Goal: Task Accomplishment & Management: Manage account settings

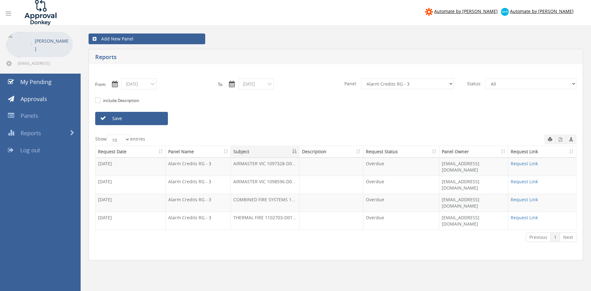
scroll to position [26, 0]
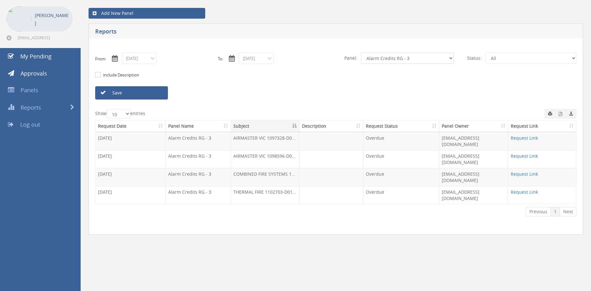
click option "Alarm Credits RG - 3" at bounding box center [0, 0] width 0 height 0
click at [141, 93] on link "Save" at bounding box center [131, 92] width 73 height 13
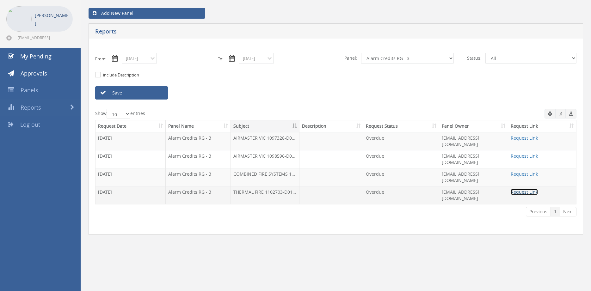
click at [517, 189] on link "Request Link" at bounding box center [523, 192] width 27 height 6
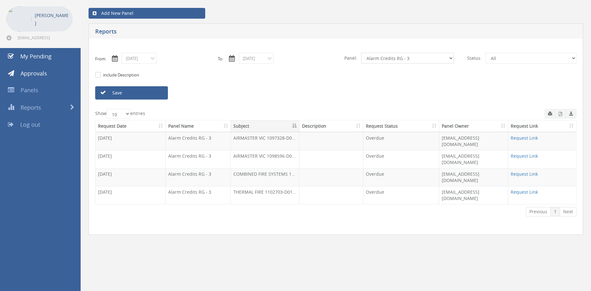
click at [361, 53] on select "All Alarm Credits RG - 3 NZ Utilities Cable and SAI Global NZ Alarms-1 NZ FX Pa…" at bounding box center [407, 58] width 93 height 11
select select "number:9744"
click option "Flamestop Utilities" at bounding box center [0, 0] width 0 height 0
click at [147, 63] on input "10/01/2025" at bounding box center [139, 58] width 35 height 11
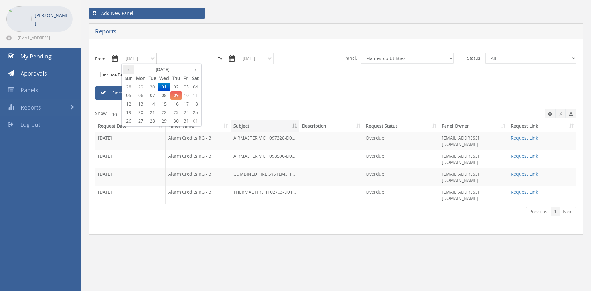
click at [128, 71] on th "‹" at bounding box center [128, 69] width 11 height 9
type input "09/01/2025"
click at [142, 87] on span "01" at bounding box center [140, 87] width 13 height 8
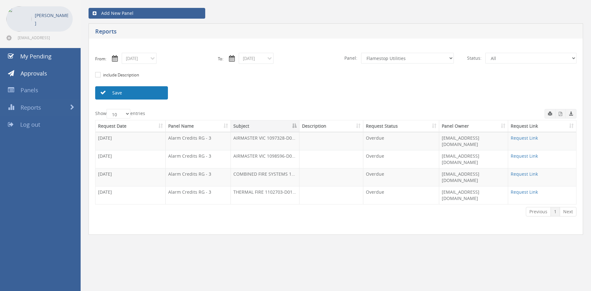
click at [145, 93] on link "Save" at bounding box center [131, 92] width 73 height 13
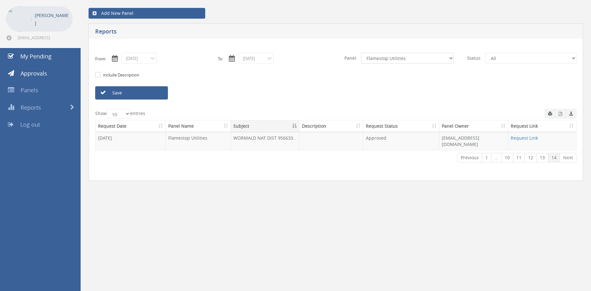
click at [361, 53] on select "All Alarm Credits RG - 3 NZ Utilities Cable and SAI Global NZ Alarms-1 NZ FX Pa…" at bounding box center [407, 58] width 93 height 11
click option "NZ Utilities" at bounding box center [0, 0] width 0 height 0
click at [361, 53] on select "All Alarm Credits RG - 3 NZ Utilities Cable and SAI Global NZ Alarms-1 NZ FX Pa…" at bounding box center [407, 58] width 93 height 11
select select "number:9741"
click option "NZ Payables - 2" at bounding box center [0, 0] width 0 height 0
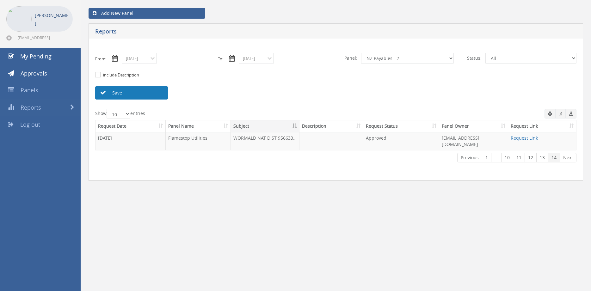
click at [153, 95] on link "Save" at bounding box center [131, 92] width 73 height 13
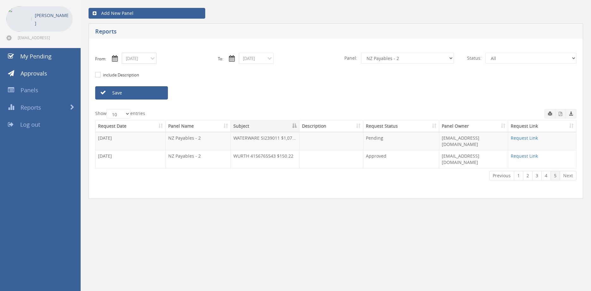
click at [146, 61] on input "09/01/2025" at bounding box center [139, 58] width 35 height 11
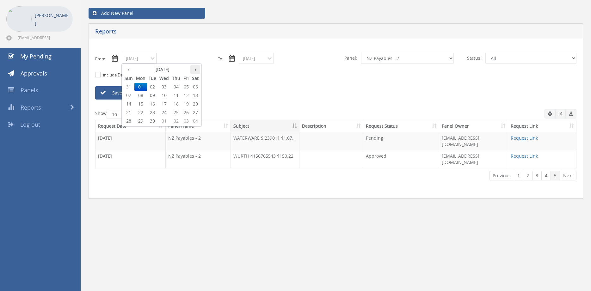
click at [197, 70] on th "›" at bounding box center [195, 69] width 10 height 9
click at [166, 87] on span "01" at bounding box center [164, 87] width 13 height 8
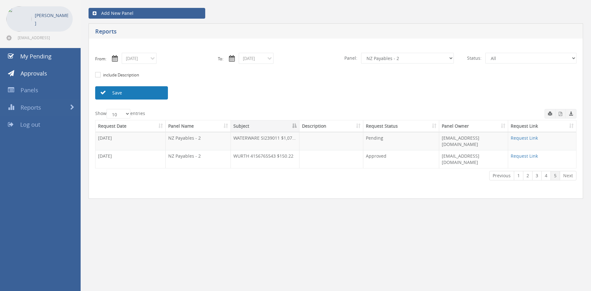
click at [156, 94] on link "Save" at bounding box center [131, 92] width 73 height 13
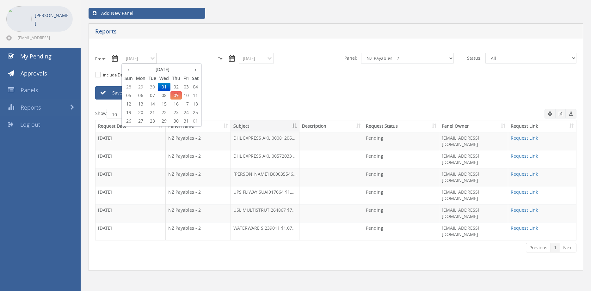
click at [149, 61] on input "10/01/2025" at bounding box center [139, 58] width 35 height 11
click at [131, 69] on th "‹" at bounding box center [128, 69] width 11 height 9
click at [131, 120] on span "28" at bounding box center [128, 121] width 11 height 8
type input "09/28/2025"
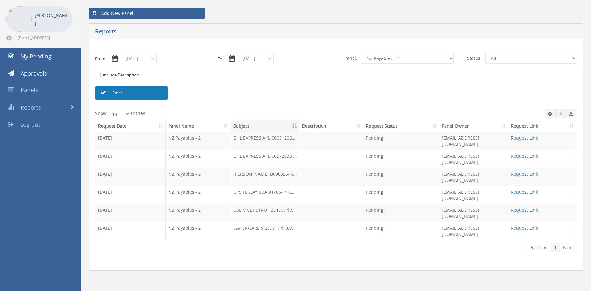
click at [137, 93] on link "Save" at bounding box center [131, 92] width 73 height 13
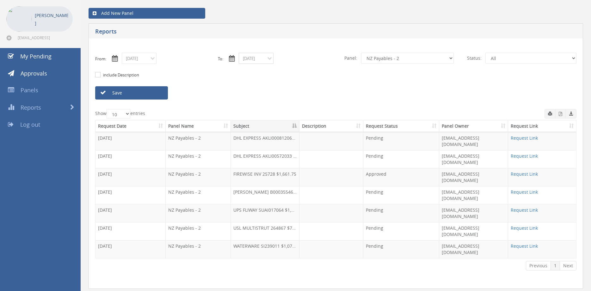
click at [251, 60] on input "10/01/2025" at bounding box center [256, 58] width 35 height 11
click at [295, 96] on span "09" at bounding box center [292, 95] width 11 height 8
type input "10/09/2025"
click at [148, 93] on link "Save" at bounding box center [131, 92] width 73 height 13
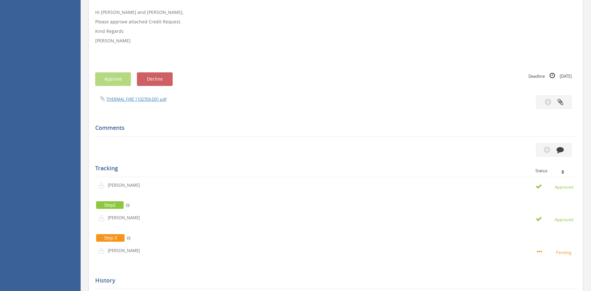
scroll to position [161, 0]
